Goal: Information Seeking & Learning: Learn about a topic

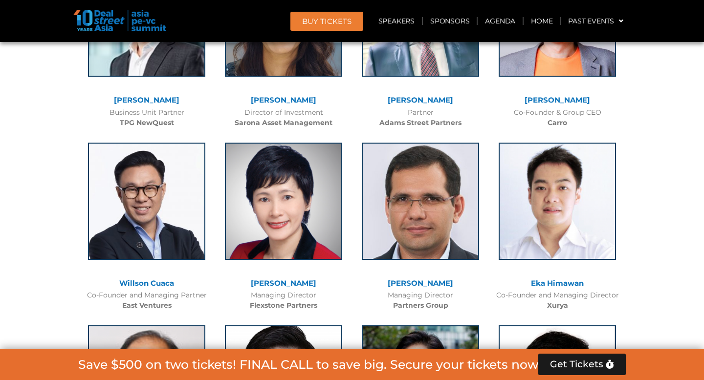
scroll to position [1991, 0]
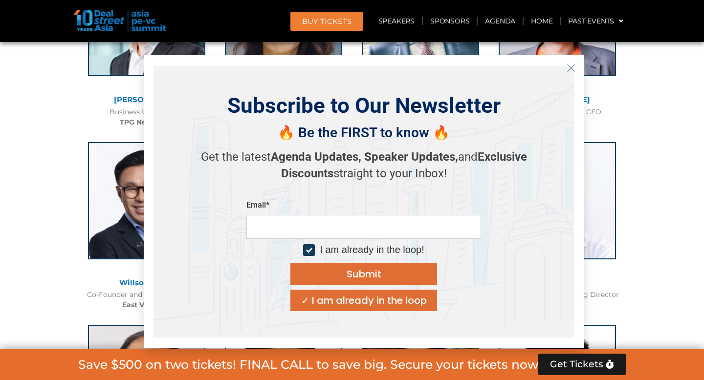
click at [570, 65] on icon "Close" at bounding box center [571, 68] width 9 height 9
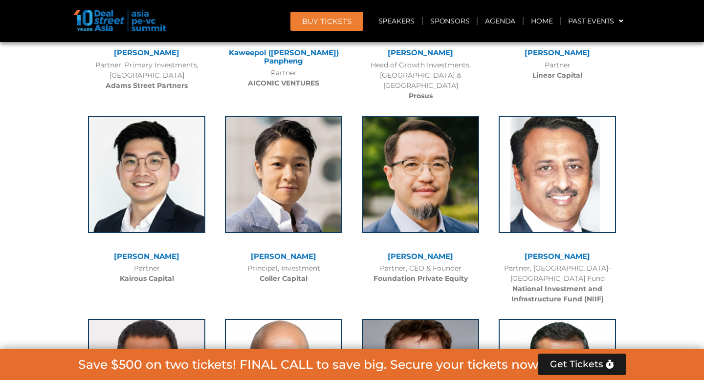
scroll to position [4182, 0]
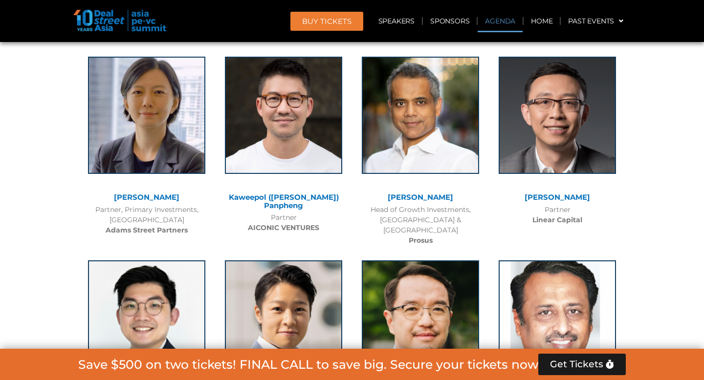
click at [504, 22] on link "Agenda" at bounding box center [500, 21] width 45 height 22
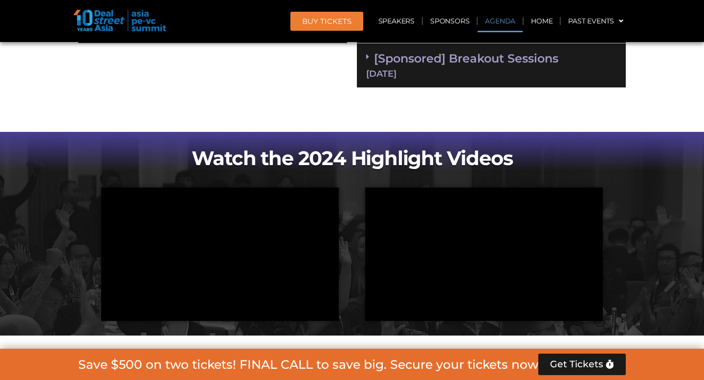
scroll to position [520, 0]
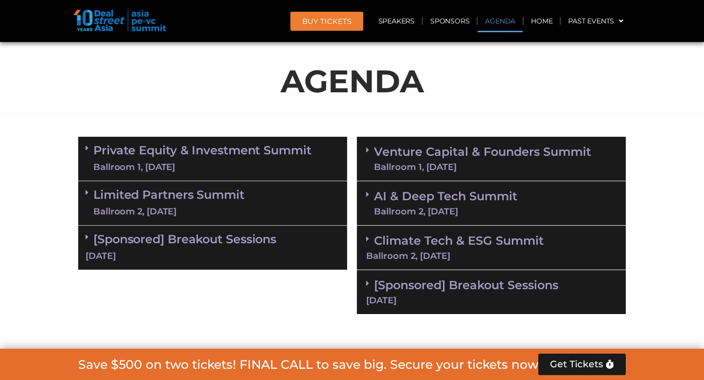
click at [236, 155] on link "Private Equity & Investment Summit Ballroom 1, [DATE]" at bounding box center [202, 158] width 218 height 29
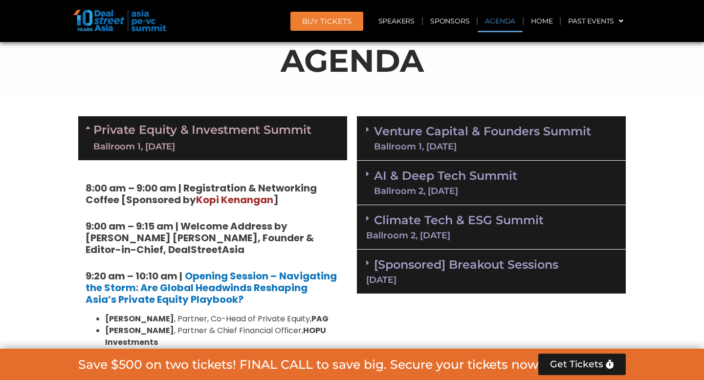
scroll to position [536, 0]
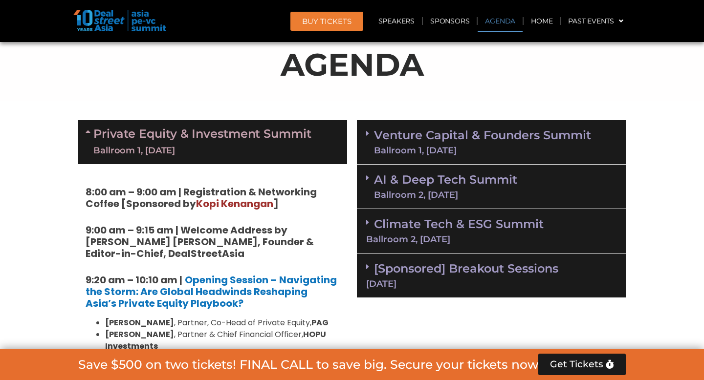
click at [212, 128] on link "Private Equity & Investment Summit Ballroom 1, [DATE]" at bounding box center [202, 142] width 218 height 29
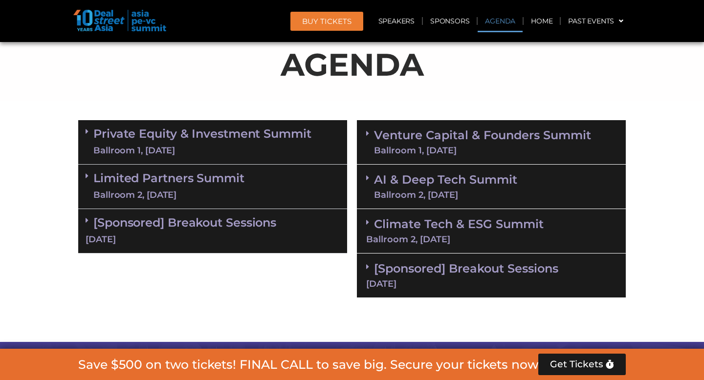
click at [212, 128] on link "Private Equity & Investment Summit Ballroom 1, [DATE]" at bounding box center [202, 142] width 218 height 29
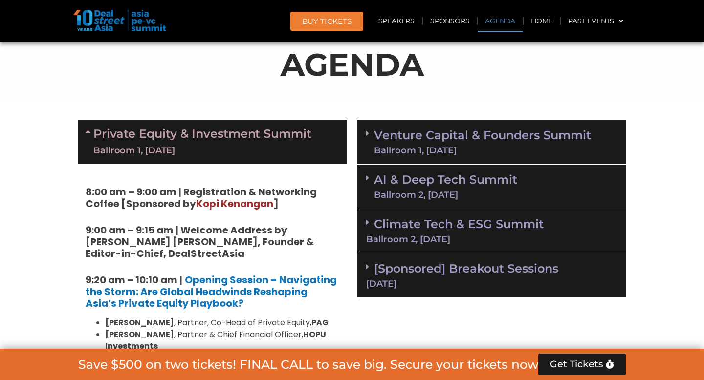
click at [212, 128] on link "Private Equity & Investment Summit Ballroom 1, [DATE]" at bounding box center [202, 142] width 218 height 29
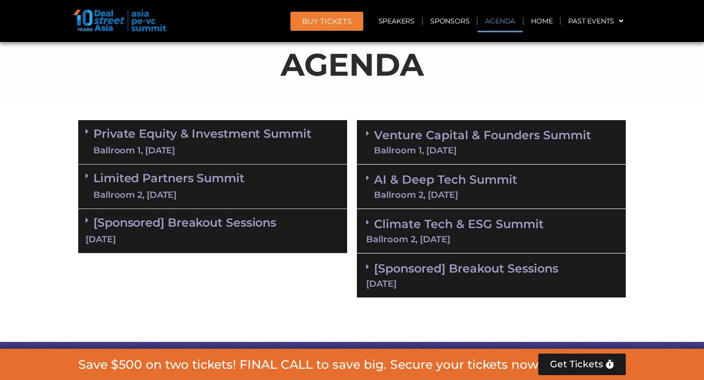
click at [447, 141] on link "Venture Capital & Founders​ Summit Ballroom 1, [DATE]" at bounding box center [482, 142] width 217 height 25
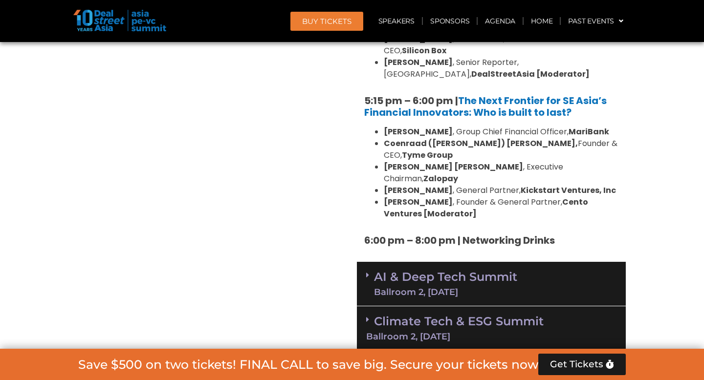
scroll to position [1832, 0]
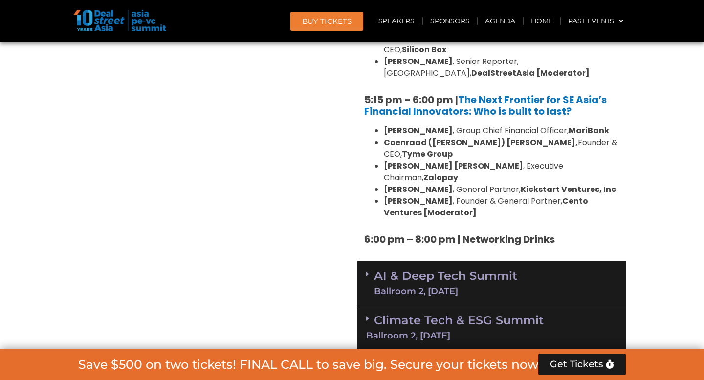
click at [460, 287] on div "Ballroom 2, [DATE]" at bounding box center [445, 291] width 143 height 9
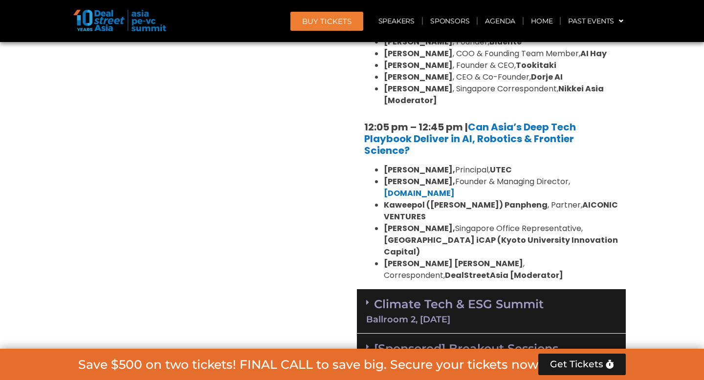
scroll to position [2321, 0]
click at [460, 289] on div "Climate Tech & ESG Summit Ballroom 2, [DATE]" at bounding box center [491, 311] width 269 height 44
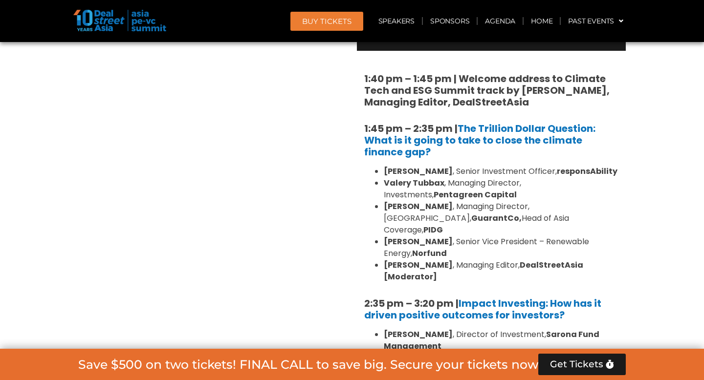
scroll to position [2610, 0]
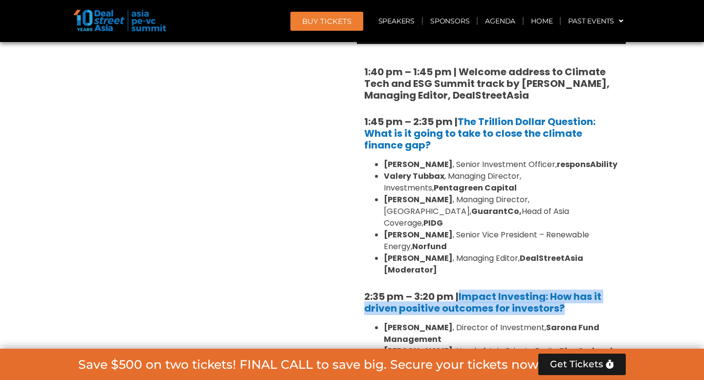
drag, startPoint x: 579, startPoint y: 190, endPoint x: 459, endPoint y: 178, distance: 120.8
click at [459, 291] on h5 "2:35 pm – 3:20 pm | Impact Investing: How has it driven positive outcomes for i…" at bounding box center [491, 302] width 254 height 23
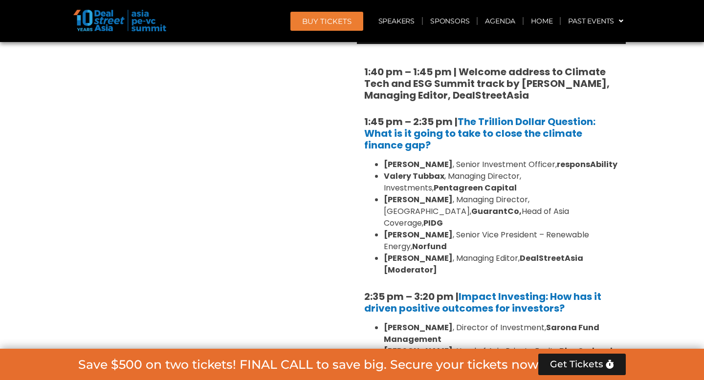
click at [488, 369] on li "[PERSON_NAME] , Impact Investment Director, [PERSON_NAME] Electric Energy Acces…" at bounding box center [501, 386] width 235 height 35
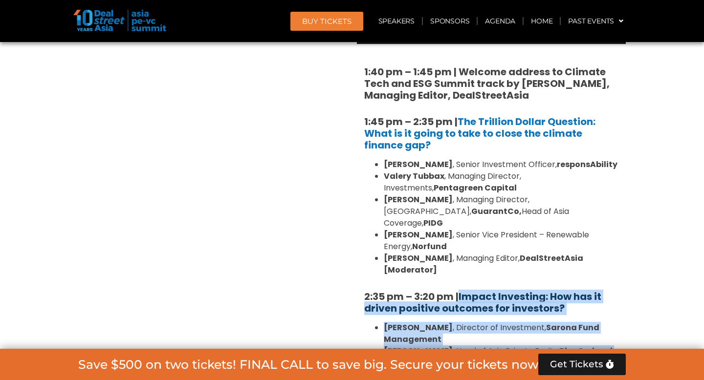
drag, startPoint x: 453, startPoint y: 300, endPoint x: 462, endPoint y: 178, distance: 122.1
copy div "Impact Investing: How has it driven positive outcomes for investors? [PERSON_NA…"
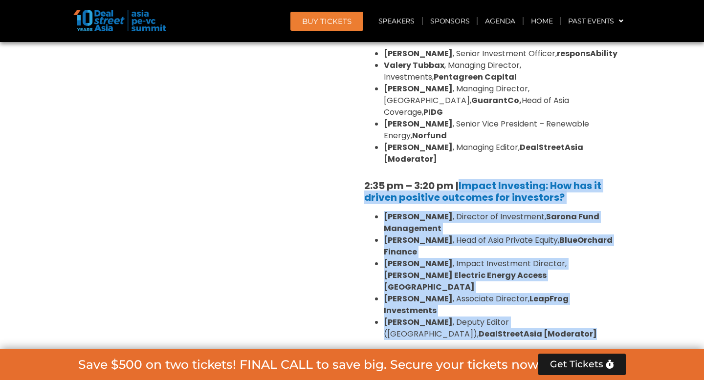
scroll to position [2745, 0]
